Goal: Check status: Check status

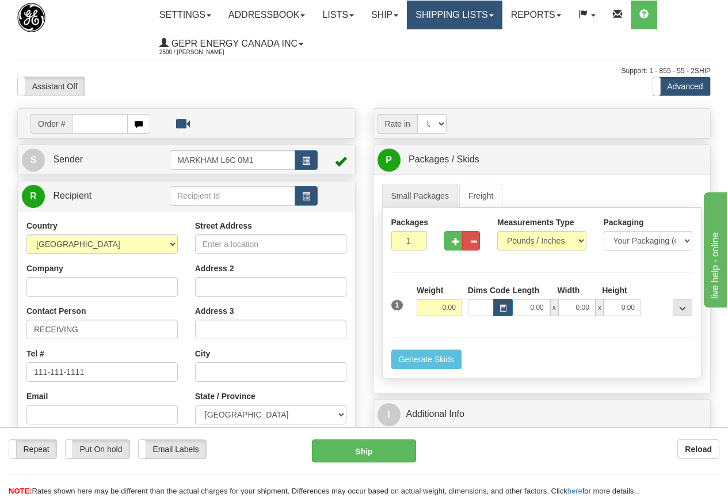
click at [464, 10] on link "Shipping lists" at bounding box center [454, 15] width 95 height 29
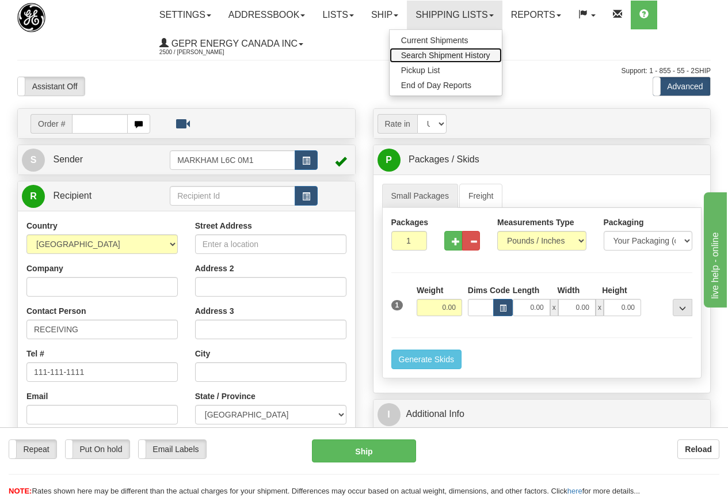
click at [464, 53] on span "Search Shipment History" at bounding box center [445, 55] width 89 height 9
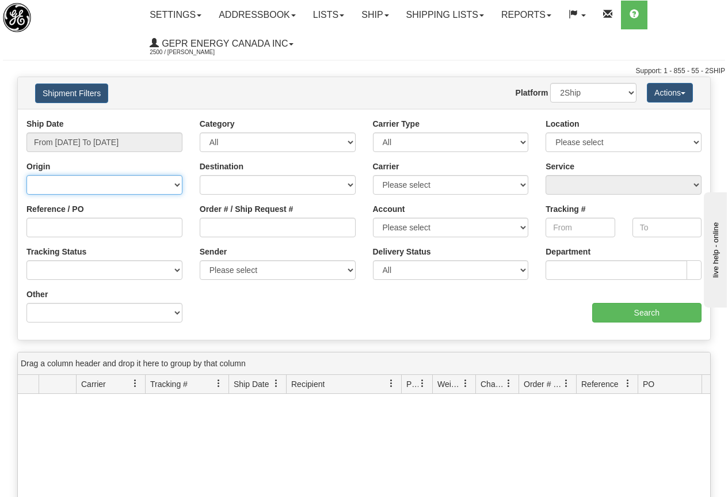
click at [102, 184] on select "Canada United States Mexico Puerto Rico Romania Australia New Zealand SouthAfri…" at bounding box center [104, 185] width 156 height 20
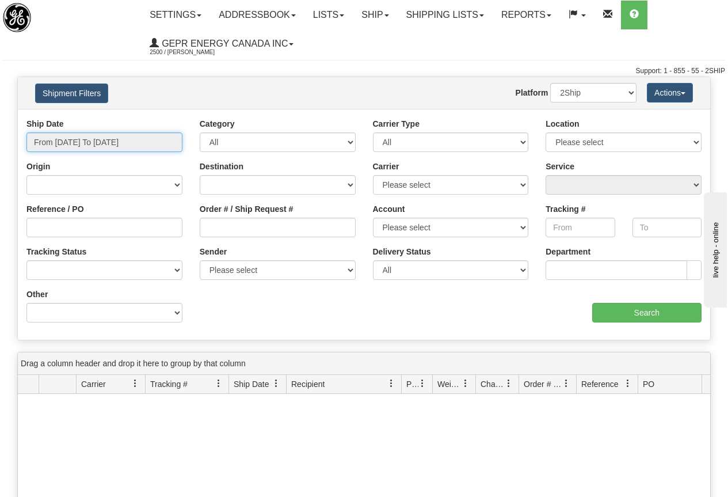
type input "[DATE]"
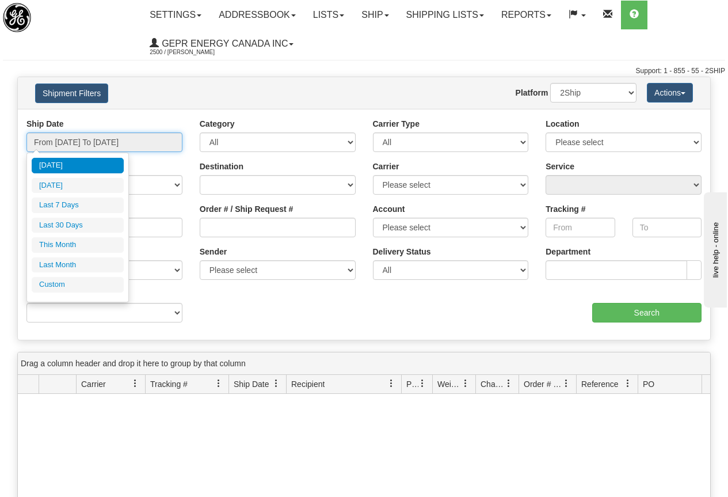
click at [121, 135] on input "From 09/01/2025 To 09/02/2025" at bounding box center [104, 142] width 156 height 20
type input "09/01/2025"
type input "08/27/2025"
type input "[DATE]"
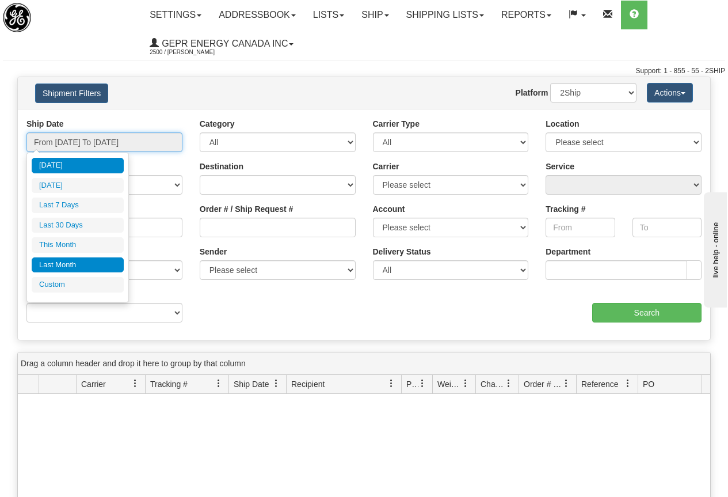
type input "09/01/2025"
type input "09/30/2025"
type input "08/01/2025"
type input "08/31/2025"
type input "[DATE]"
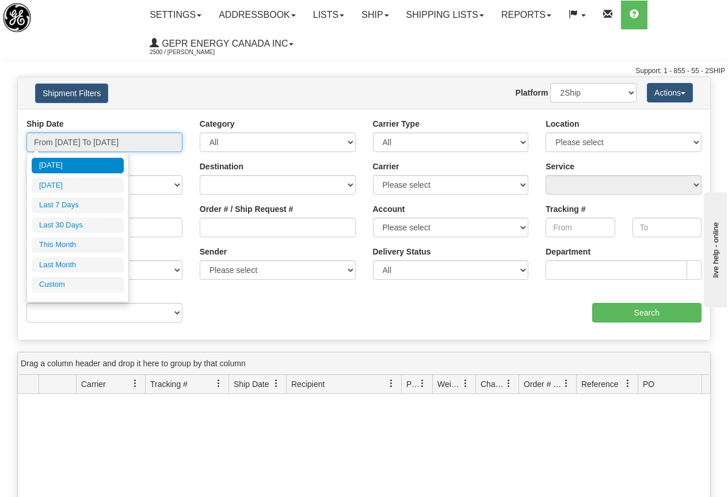
type input "[DATE]"
click at [61, 283] on li "Custom" at bounding box center [78, 285] width 92 height 16
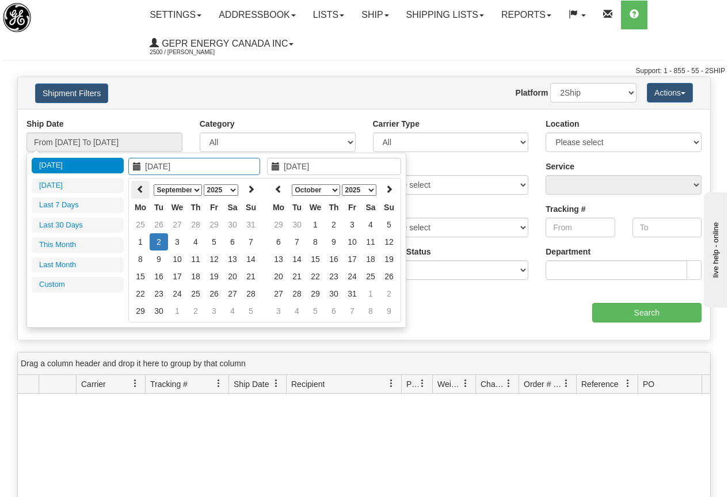
click at [136, 187] on th at bounding box center [140, 190] width 18 height 18
type input "06/02/2025"
click at [139, 237] on td "2" at bounding box center [140, 241] width 18 height 17
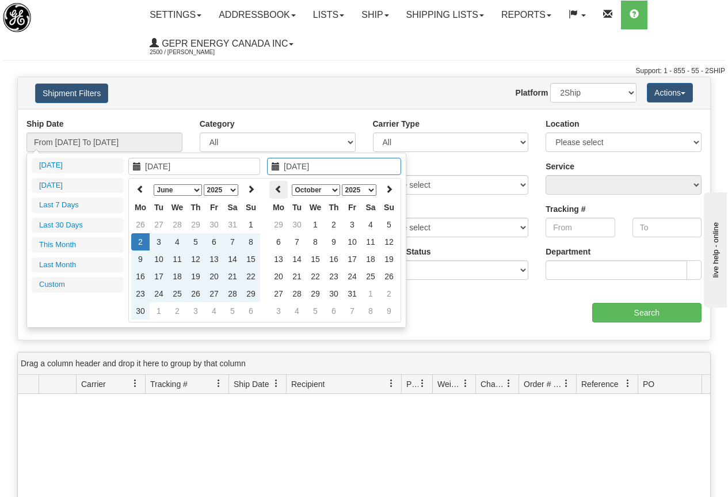
click at [280, 182] on th at bounding box center [278, 190] width 18 height 18
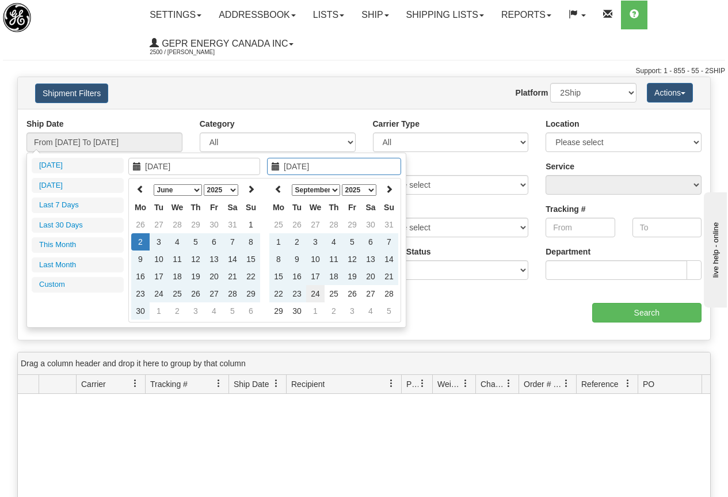
type input "09/24/2025"
click at [316, 292] on td "24" at bounding box center [315, 293] width 18 height 17
type input "From 06/02/2025 To 09/24/2025"
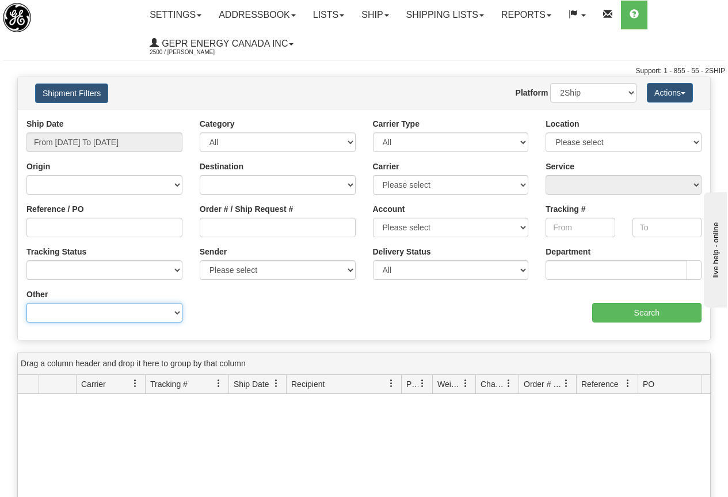
click at [88, 310] on select "Billing Account # Billing Type BOL # (LTL) Commodity Or Documents Consolidation…" at bounding box center [104, 313] width 156 height 20
select select "Recipient_ZIP"
click at [26, 303] on select "Billing Account # Billing Type BOL # (LTL) Commodity Or Documents Consolidation…" at bounding box center [104, 313] width 156 height 20
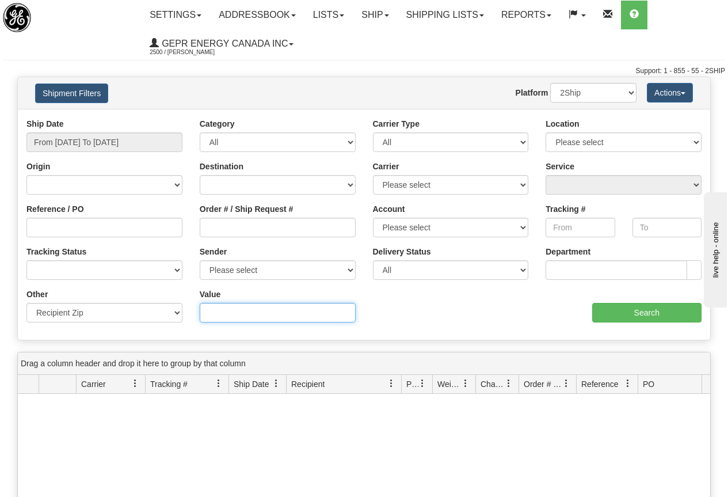
click at [228, 308] on input "Value" at bounding box center [278, 313] width 156 height 20
type input "50010"
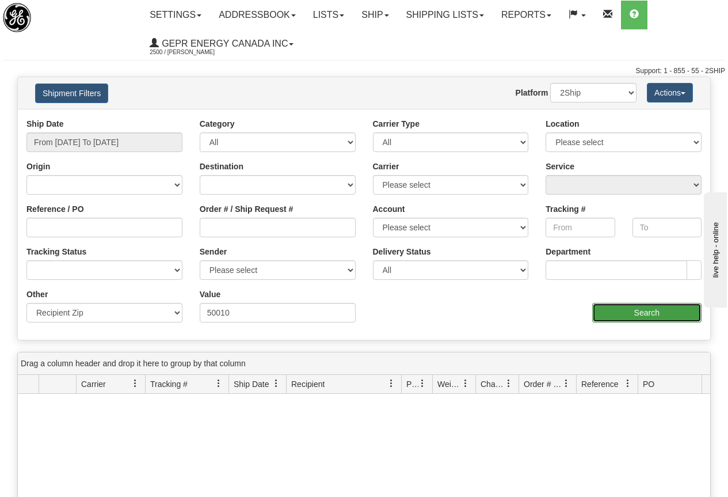
click at [637, 314] on input "Search" at bounding box center [647, 313] width 110 height 20
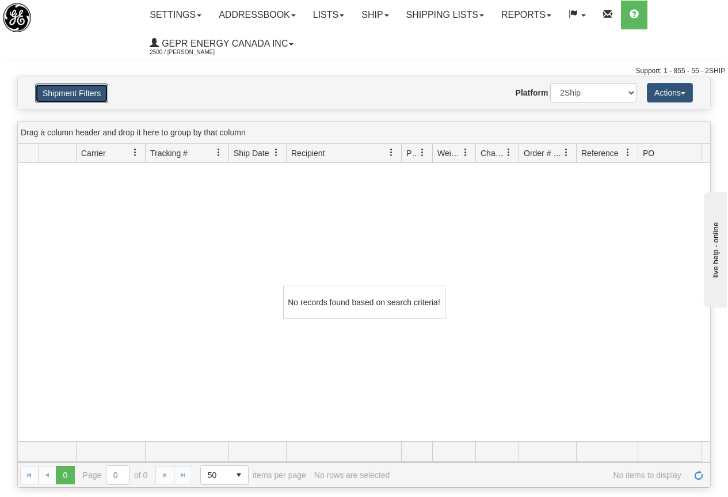
click at [90, 93] on button "Shipment Filters" at bounding box center [71, 93] width 73 height 20
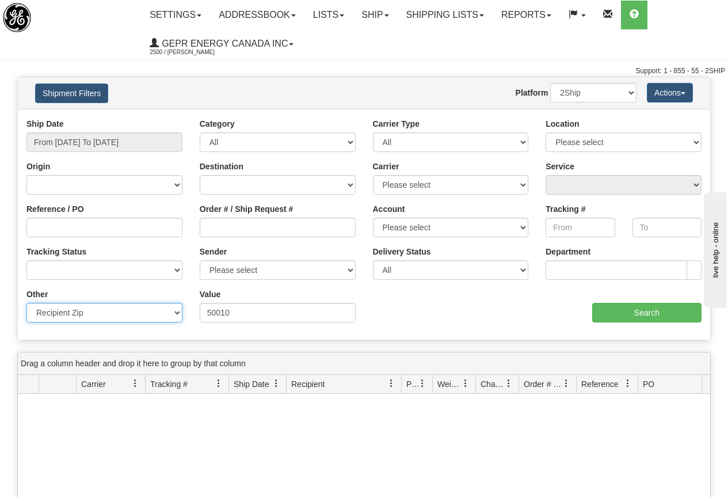
click at [116, 312] on select "Billing Account # Billing Type BOL # (LTL) Commodity Or Documents Consolidation…" at bounding box center [104, 313] width 156 height 20
select select
click at [26, 303] on select "Billing Account # Billing Type BOL # (LTL) Commodity Or Documents Consolidation…" at bounding box center [104, 313] width 156 height 20
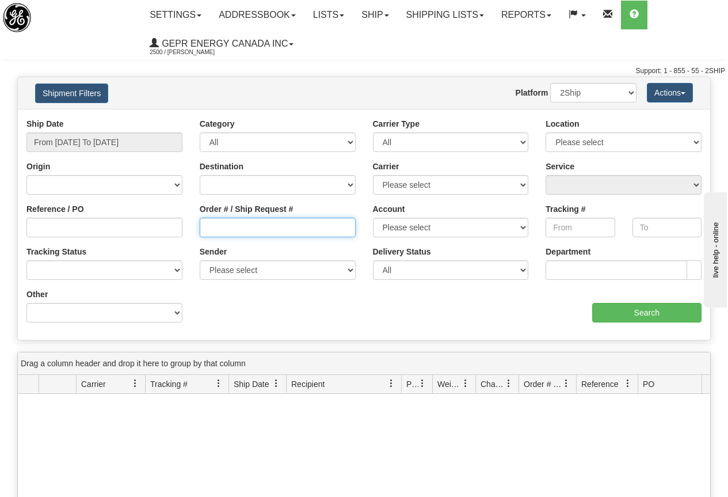
click at [231, 226] on input "Order # / Ship Request #" at bounding box center [278, 228] width 156 height 20
paste input "86668214"
type input "86668214"
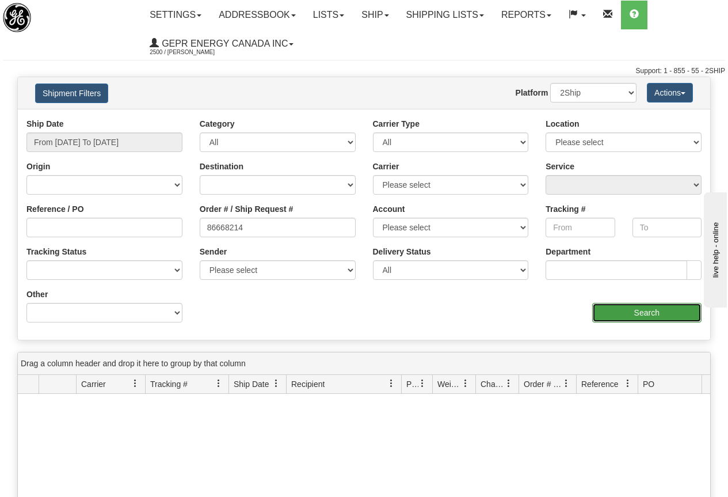
click at [644, 310] on input "Search" at bounding box center [647, 313] width 110 height 20
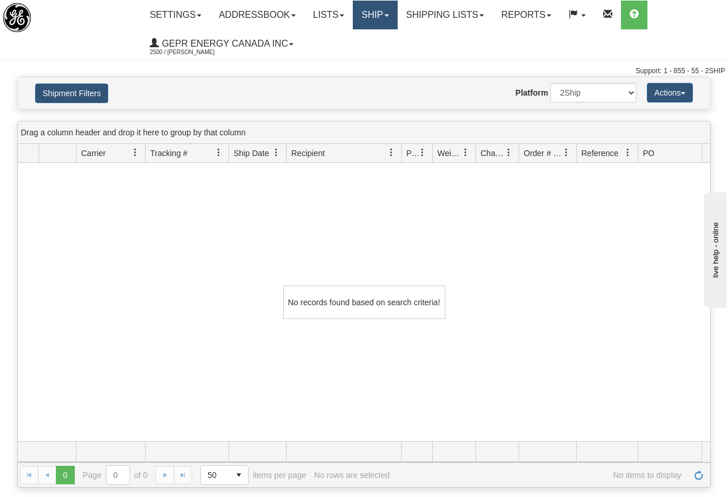
click at [372, 10] on link "Ship" at bounding box center [375, 15] width 44 height 29
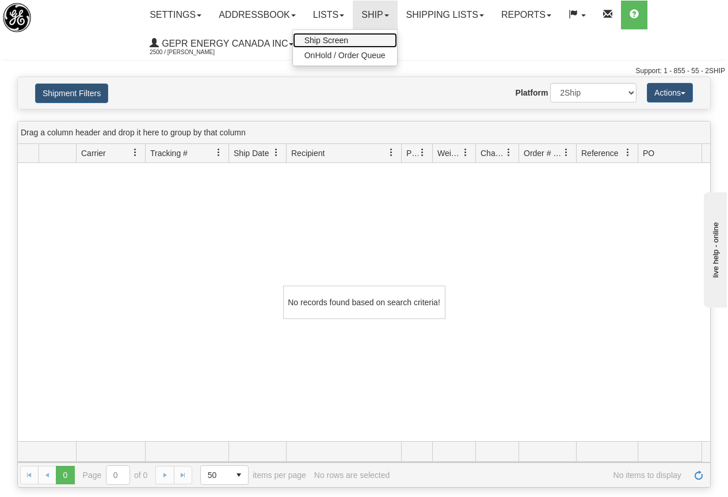
click at [344, 39] on span "Ship Screen" at bounding box center [326, 40] width 44 height 9
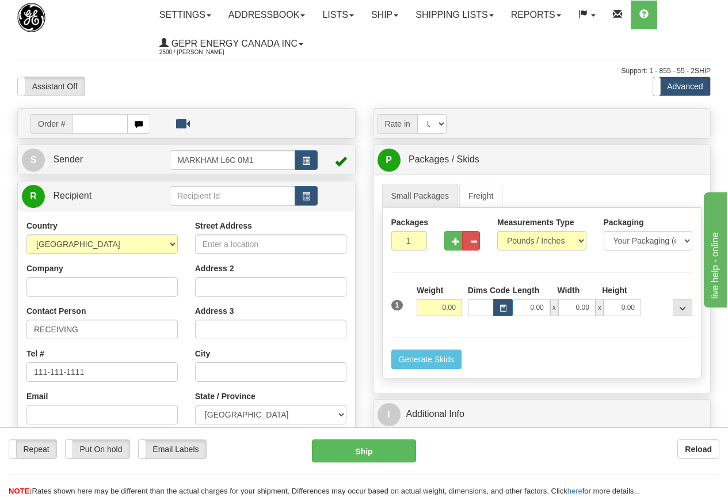
click at [87, 122] on input "text" at bounding box center [100, 124] width 56 height 20
type input "86668214"
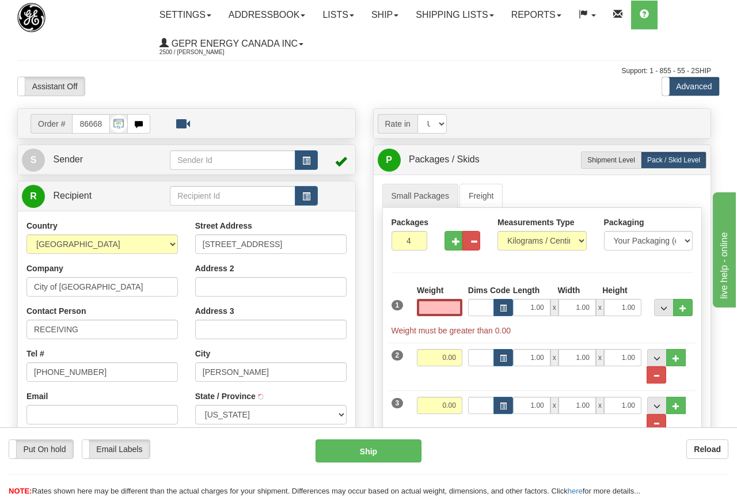
type input "[PERSON_NAME]"
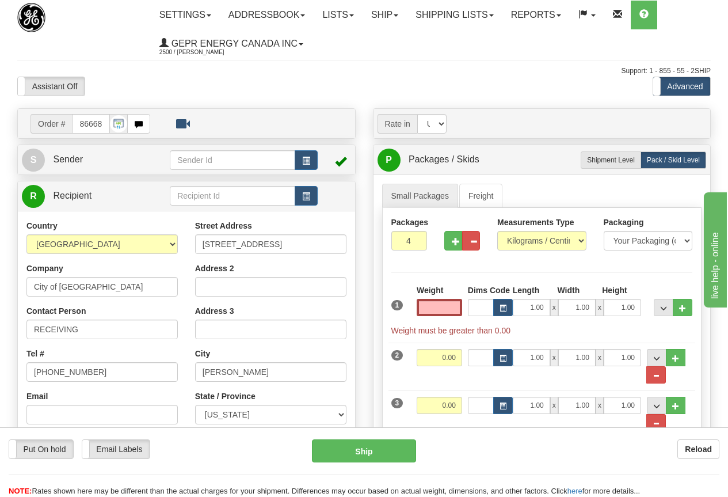
type input "0.00"
